Goal: Check status: Check status

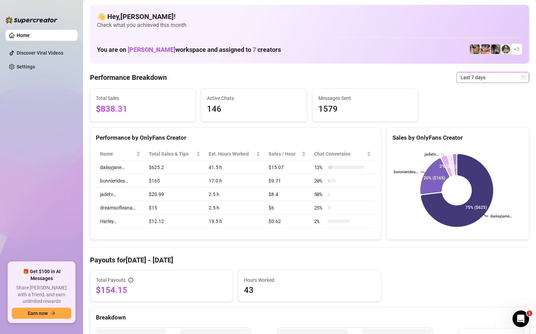
click at [498, 79] on span "Last 7 days" at bounding box center [492, 77] width 64 height 10
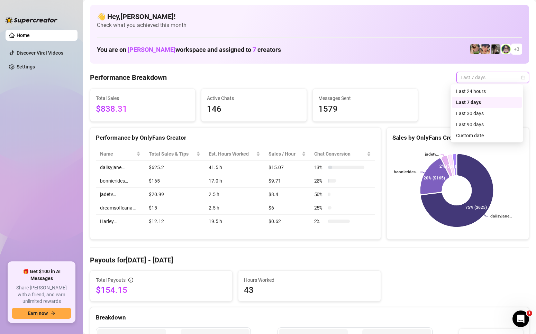
click at [498, 79] on span "Last 7 days" at bounding box center [492, 77] width 64 height 10
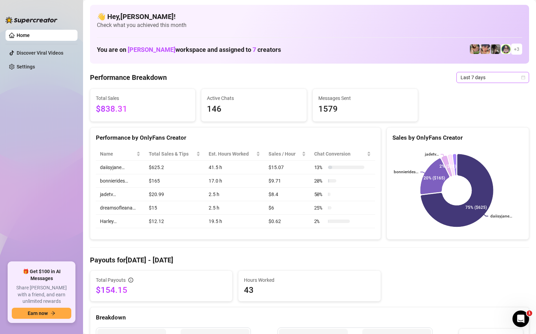
click at [476, 76] on span "Last 7 days" at bounding box center [492, 77] width 64 height 10
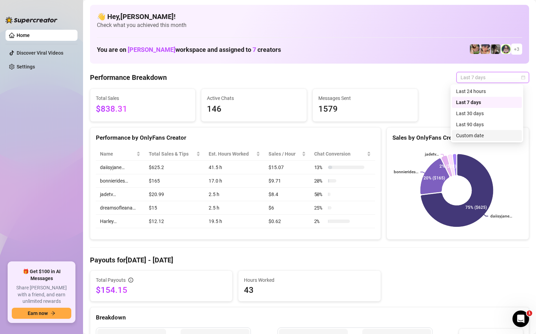
click at [477, 135] on div "Custom date" at bounding box center [487, 136] width 62 height 8
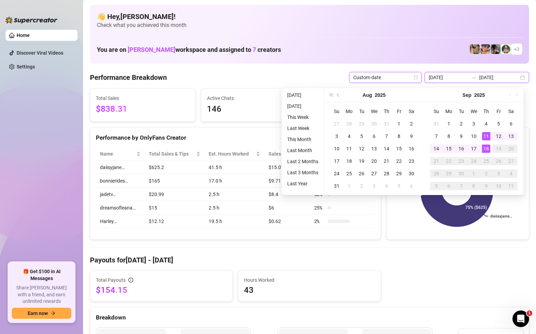
click at [446, 77] on input "[DATE]" at bounding box center [448, 78] width 39 height 8
type input "[DATE]"
click at [449, 122] on div "1" at bounding box center [449, 124] width 8 height 8
type input "[DATE]"
click at [500, 135] on div "12" at bounding box center [498, 136] width 8 height 8
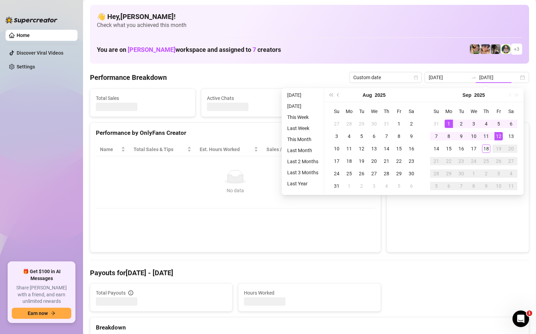
type input "[DATE]"
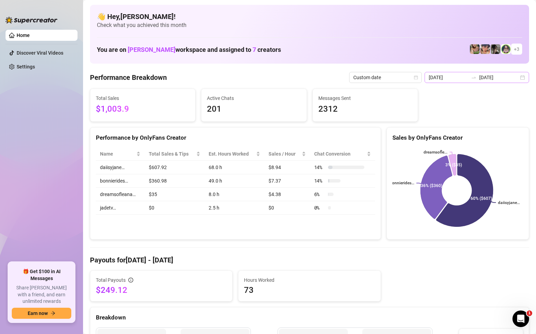
click at [473, 79] on icon "swap-right" at bounding box center [474, 78] width 6 height 6
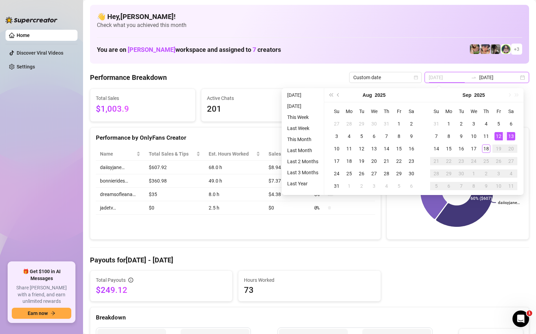
type input "[DATE]"
click at [490, 258] on h4 "Payouts for [DATE] - [DATE]" at bounding box center [309, 260] width 439 height 10
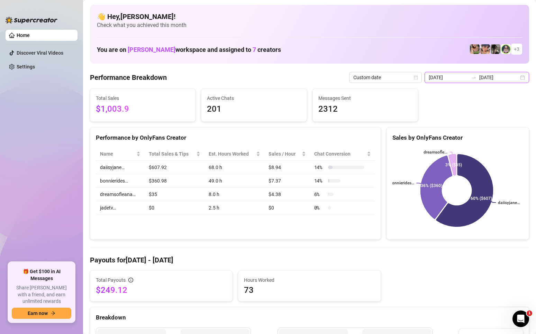
click at [504, 81] on input "[DATE]" at bounding box center [498, 78] width 39 height 8
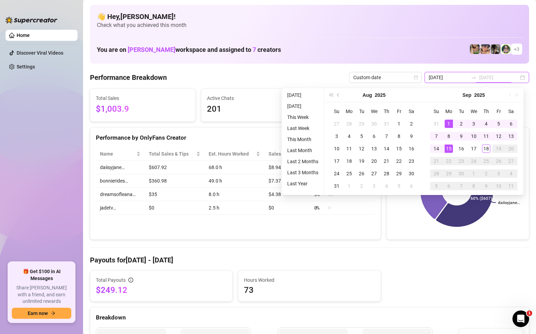
type input "[DATE]"
click at [450, 146] on div "15" at bounding box center [449, 149] width 8 height 8
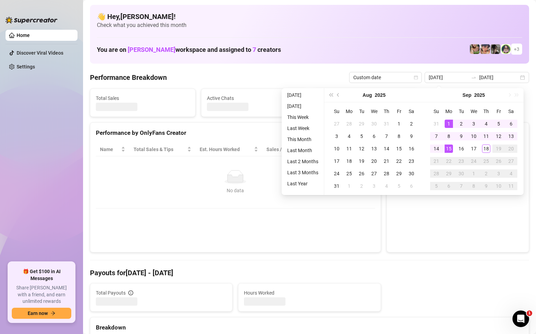
type input "[DATE]"
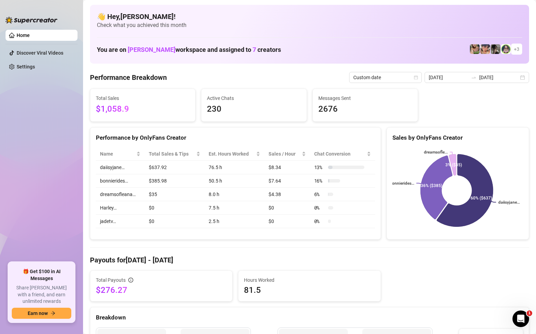
click at [404, 264] on h4 "Payouts for [DATE] - [DATE]" at bounding box center [309, 260] width 439 height 10
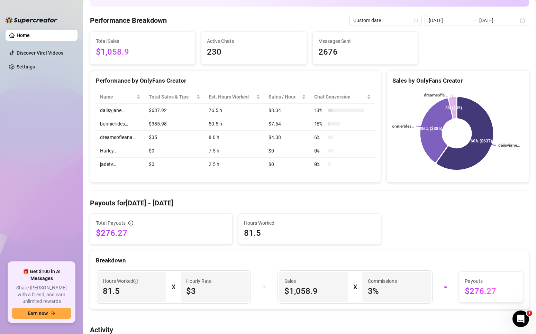
scroll to position [138, 0]
